Goal: Task Accomplishment & Management: Manage account settings

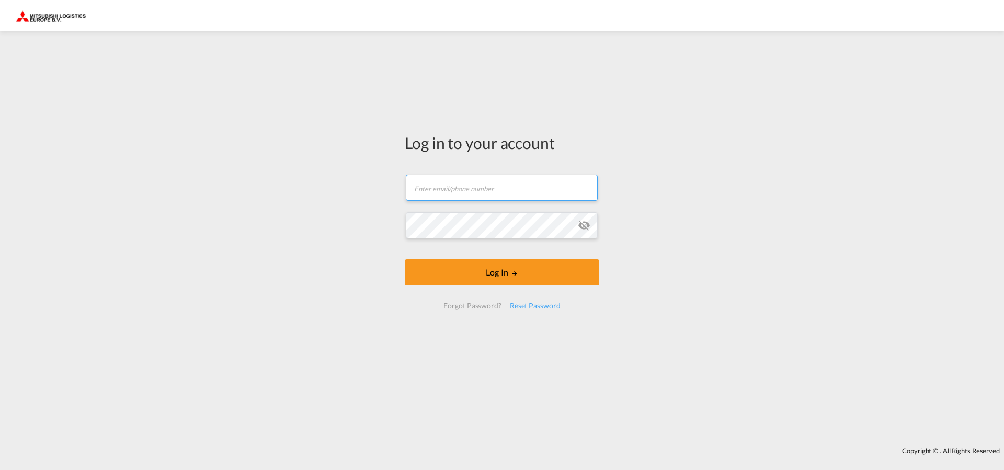
click at [515, 178] on input "text" at bounding box center [502, 188] width 192 height 26
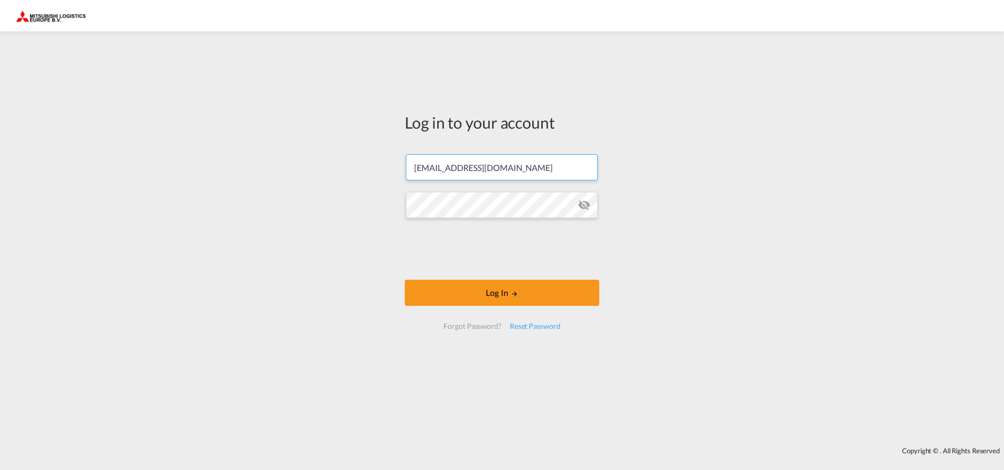
type input "[EMAIL_ADDRESS][DOMAIN_NAME]"
click at [502, 292] on button "Log In" at bounding box center [502, 293] width 194 height 26
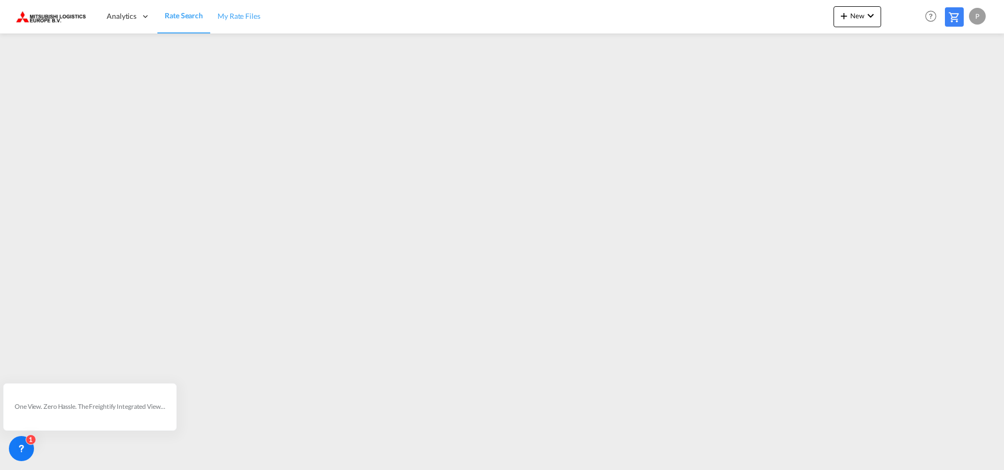
click at [232, 21] on span "My Rate Files" at bounding box center [238, 16] width 43 height 10
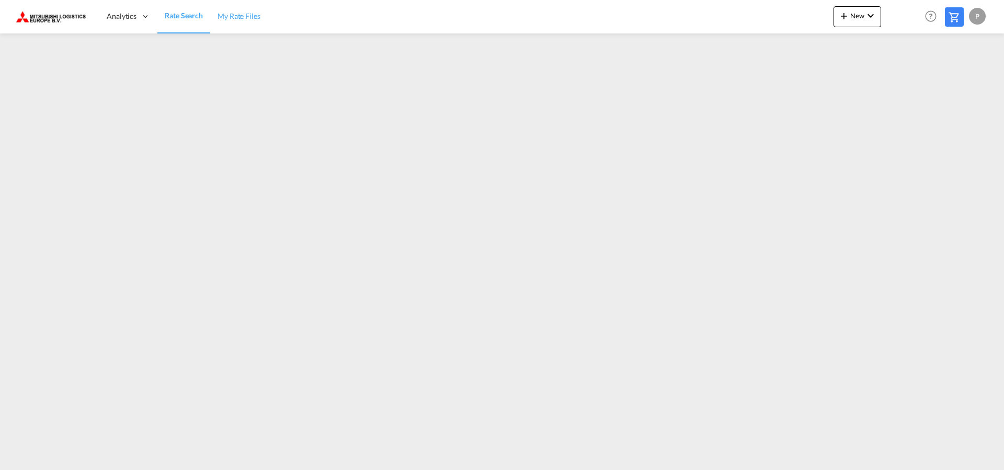
click at [258, 14] on span "My Rate Files" at bounding box center [238, 16] width 43 height 9
